Goal: Task Accomplishment & Management: Manage account settings

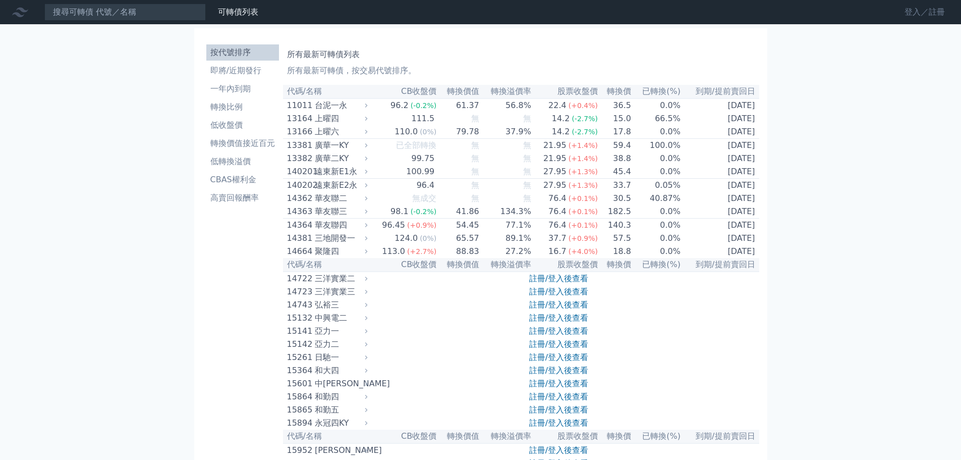
click at [915, 15] on link "登入／註冊" at bounding box center [924, 12] width 57 height 16
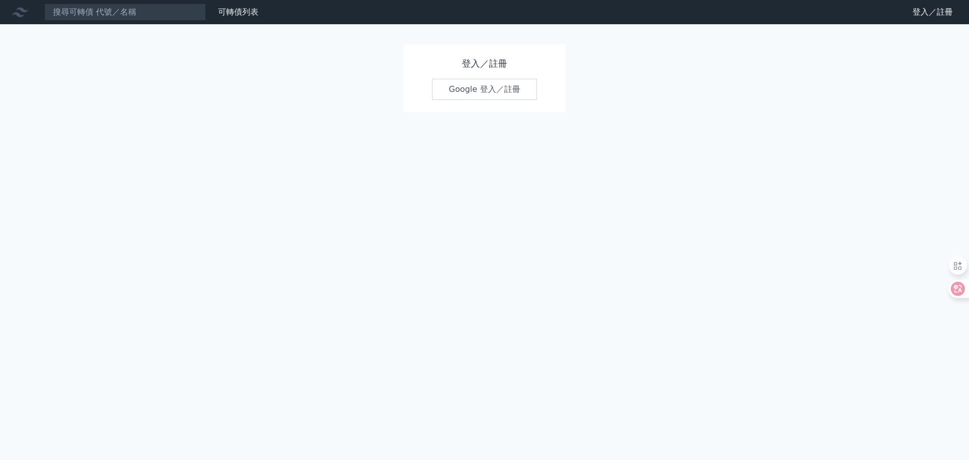
click at [480, 86] on link "Google 登入／註冊" at bounding box center [484, 89] width 105 height 21
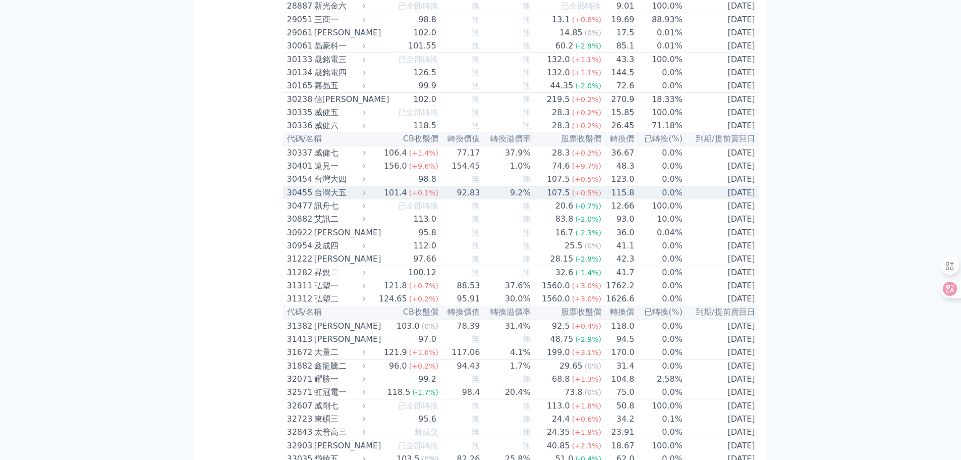
scroll to position [1310, 0]
